Goal: Transaction & Acquisition: Purchase product/service

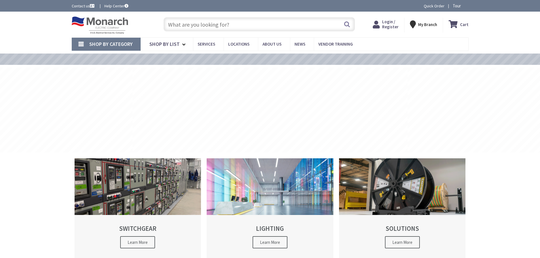
click at [194, 19] on input "text" at bounding box center [259, 24] width 191 height 14
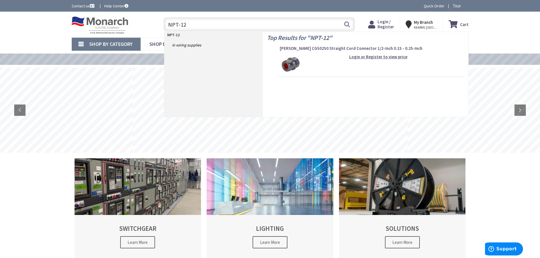
type input "NPT-12"
click at [289, 63] on img at bounding box center [290, 64] width 21 height 21
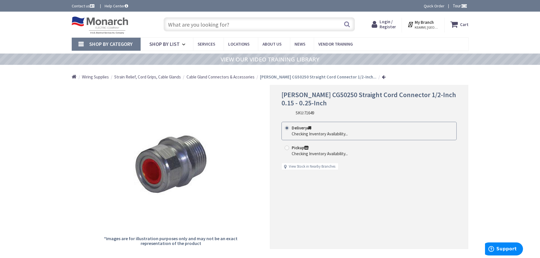
click at [180, 27] on input "text" at bounding box center [259, 24] width 191 height 14
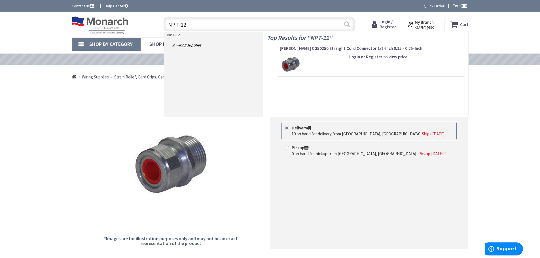
type input "NPT-12"
click at [346, 22] on button "Search" at bounding box center [346, 24] width 7 height 13
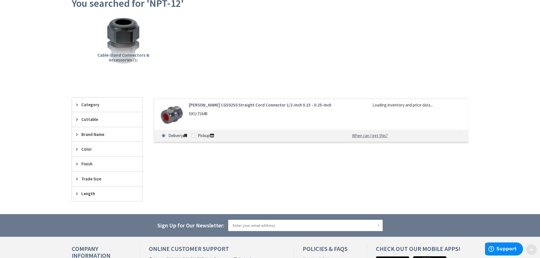
scroll to position [85, 0]
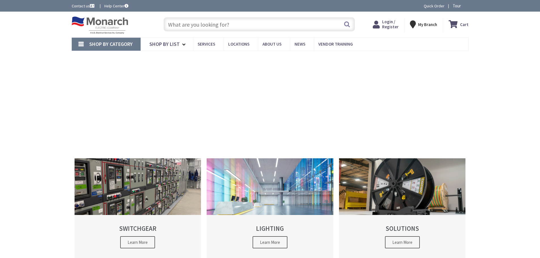
click at [195, 26] on input "text" at bounding box center [259, 24] width 191 height 14
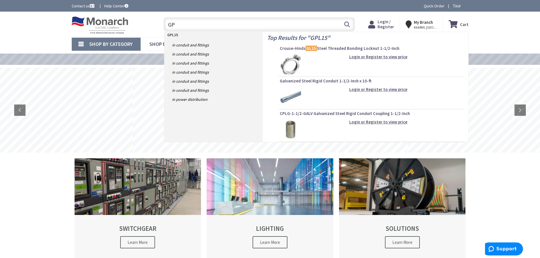
type input "G"
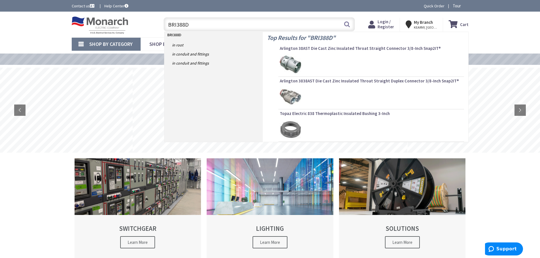
type input "BRI388DC"
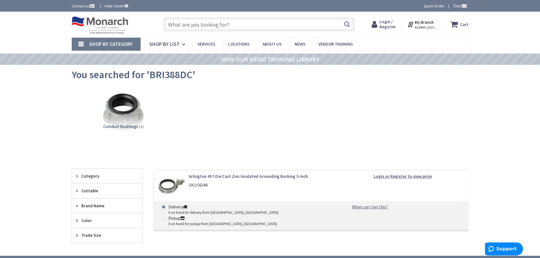
click at [182, 24] on input "text" at bounding box center [259, 24] width 191 height 14
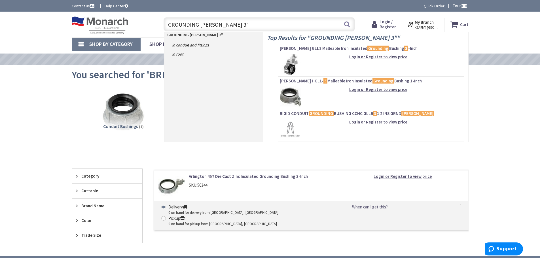
type input "GROUNDING BUSH 3""
click at [291, 65] on img at bounding box center [290, 64] width 21 height 21
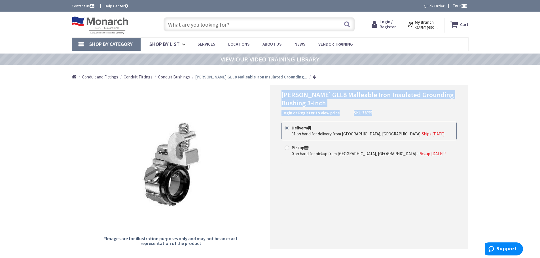
drag, startPoint x: 281, startPoint y: 94, endPoint x: 387, endPoint y: 115, distance: 107.4
click at [387, 115] on div "Crouse-Hinds GLL8 Malleable Iron Insulated Grounding Bushing 3-Inch Login or Re…" at bounding box center [369, 167] width 198 height 164
copy div "Crouse-Hinds GLL8 Malleable Iron Insulated Grounding Bushing 3-Inch Login or Re…"
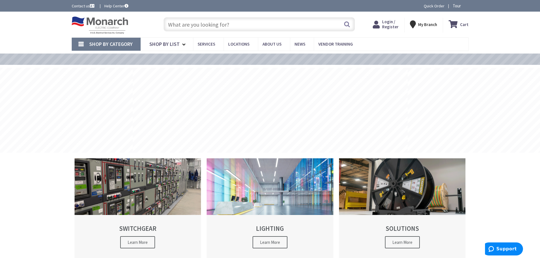
click at [197, 23] on input "text" at bounding box center [259, 24] width 191 height 14
paste input "CABLE 16/2 STR SHIELDED PLENUM OAS CMP CL2P"
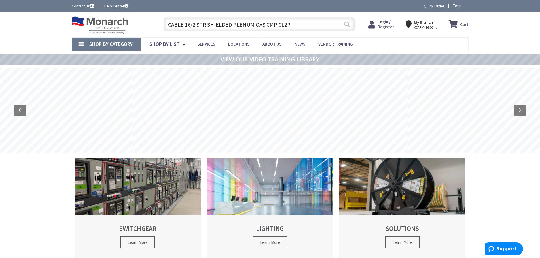
type input "CABLE 16/2 STR SHIELDED PLENUM OAS CMP CL2P"
click at [344, 24] on button "Search" at bounding box center [346, 24] width 7 height 13
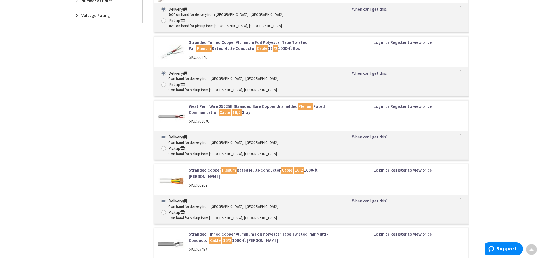
scroll to position [567, 0]
